Goal: Task Accomplishment & Management: Manage account settings

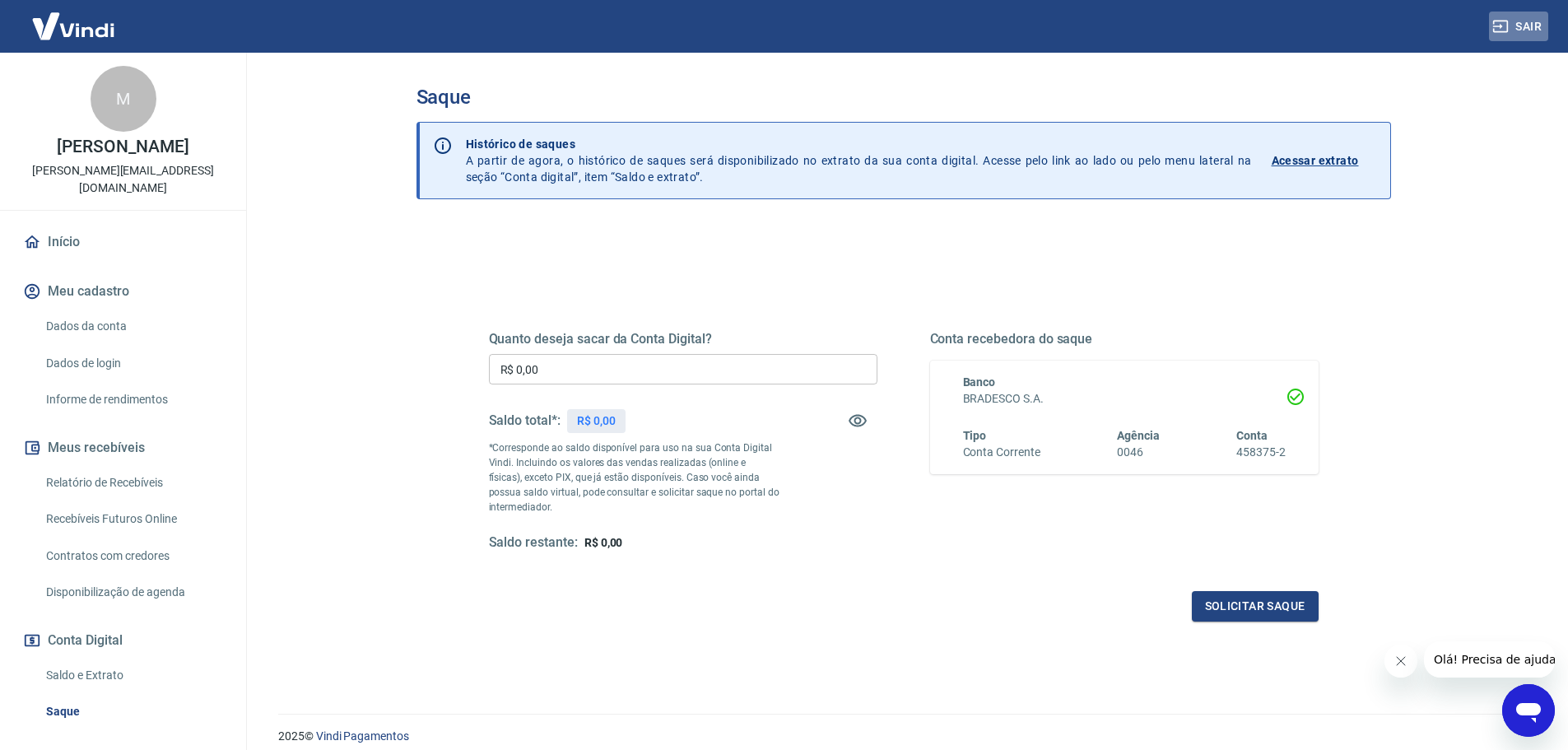
click at [1534, 26] on button "Sair" at bounding box center [1519, 26] width 60 height 31
